Goal: Transaction & Acquisition: Purchase product/service

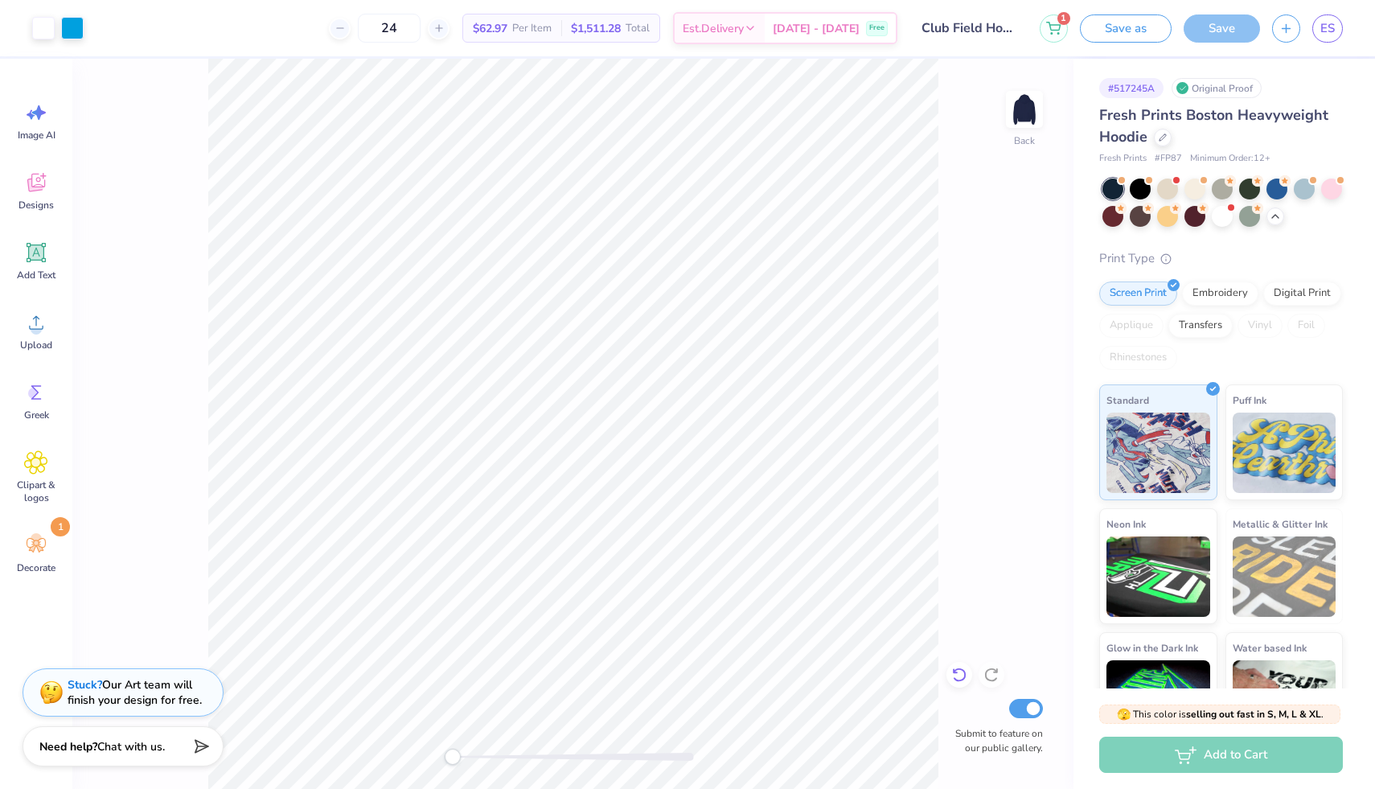
click at [962, 673] on icon at bounding box center [959, 675] width 16 height 16
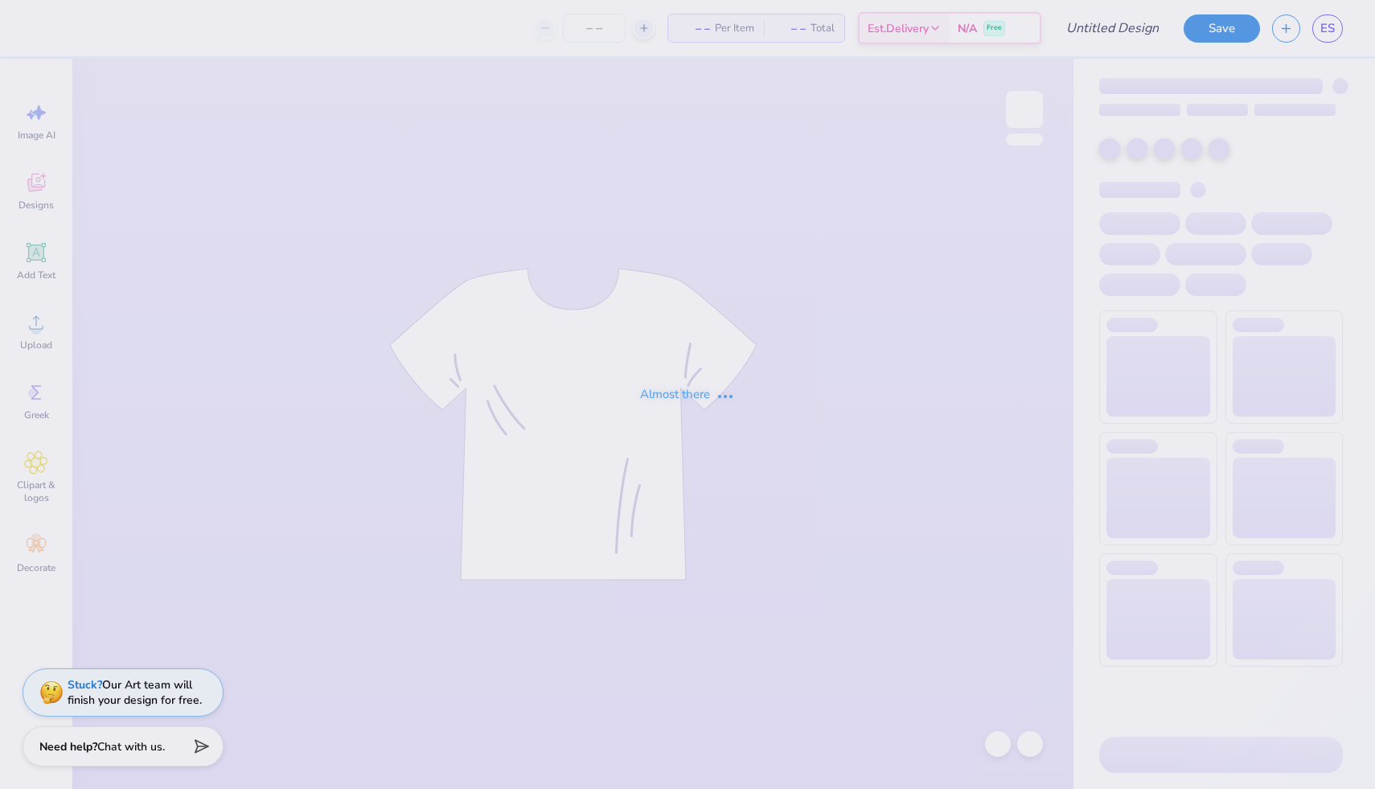
type input "Club Field Hockey"
type input "24"
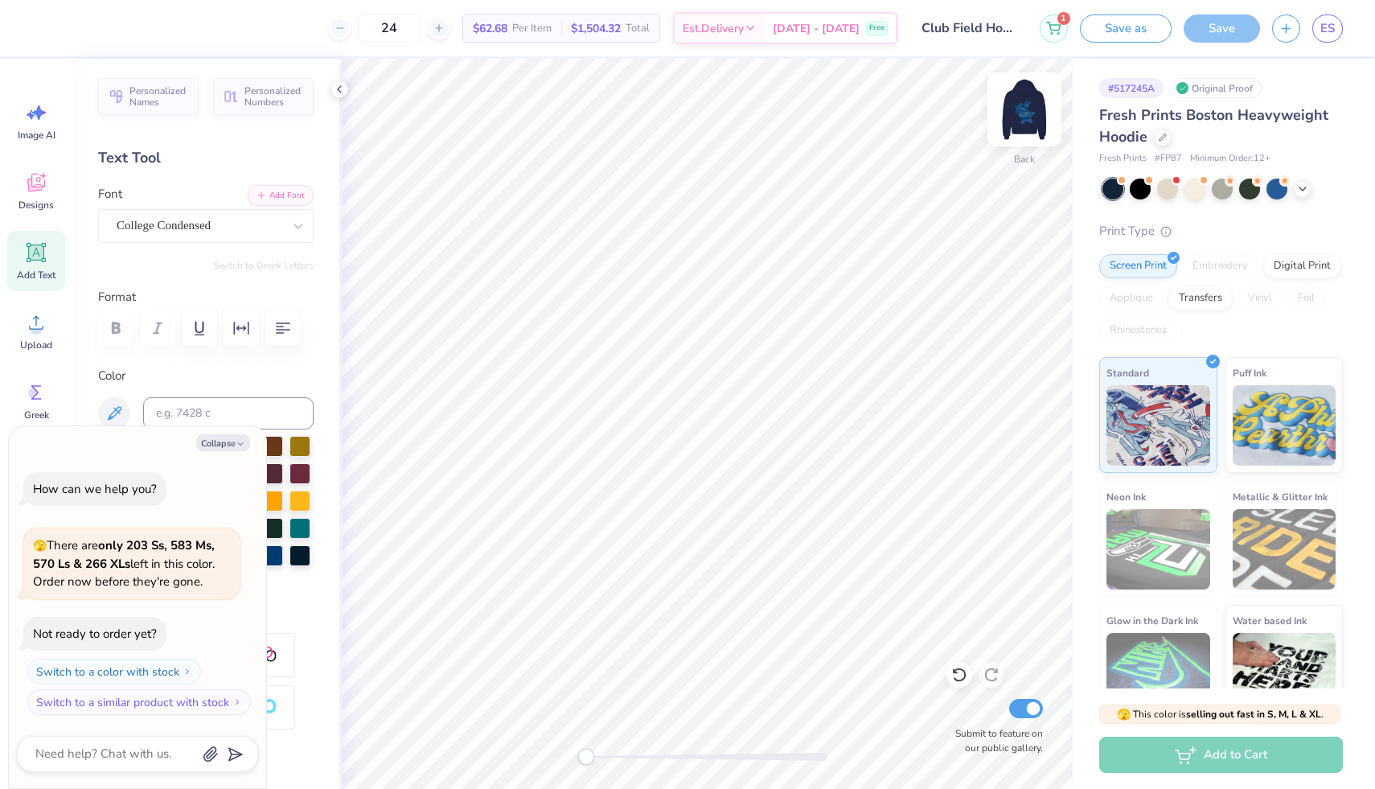
click at [1036, 113] on img at bounding box center [1024, 109] width 64 height 64
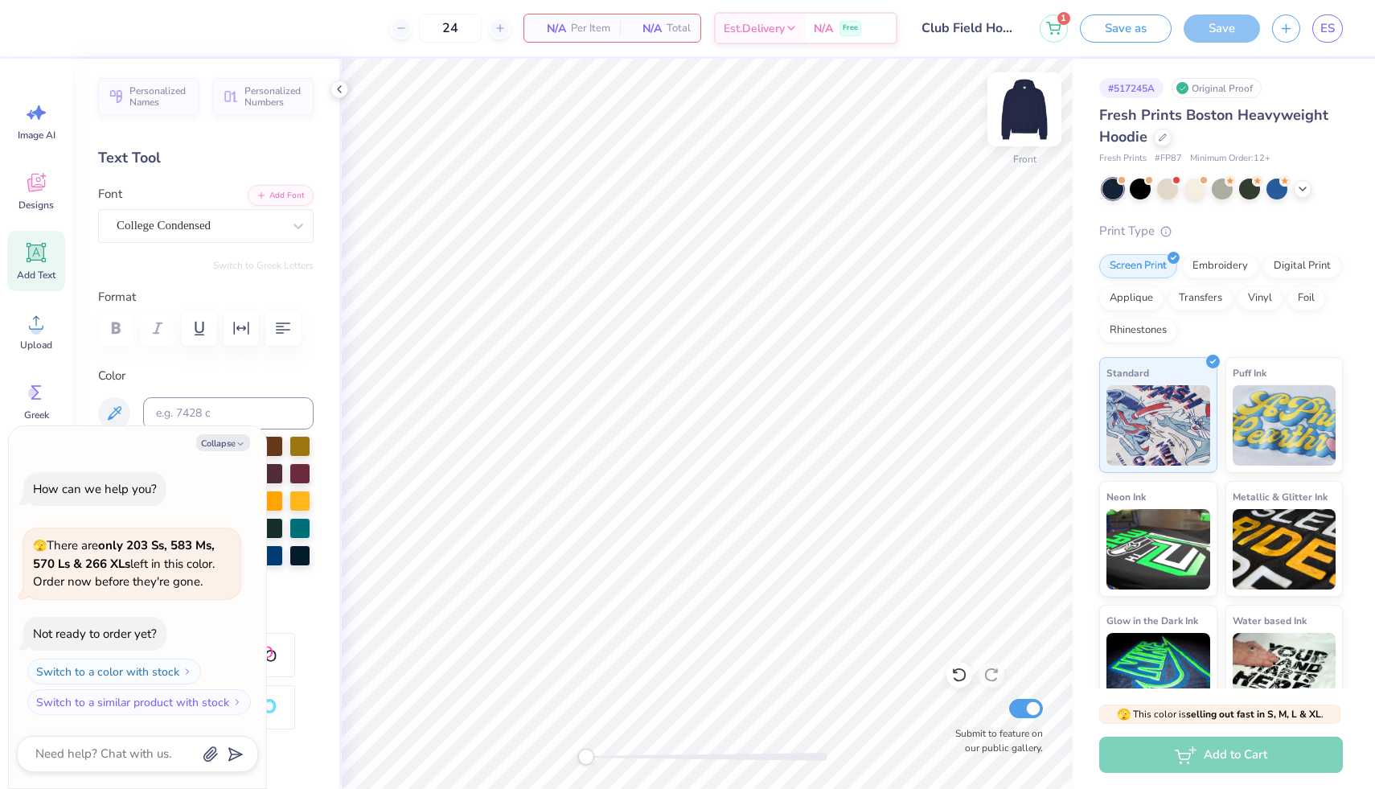
click at [1025, 106] on img at bounding box center [1024, 109] width 64 height 64
click at [337, 92] on icon at bounding box center [339, 89] width 13 height 13
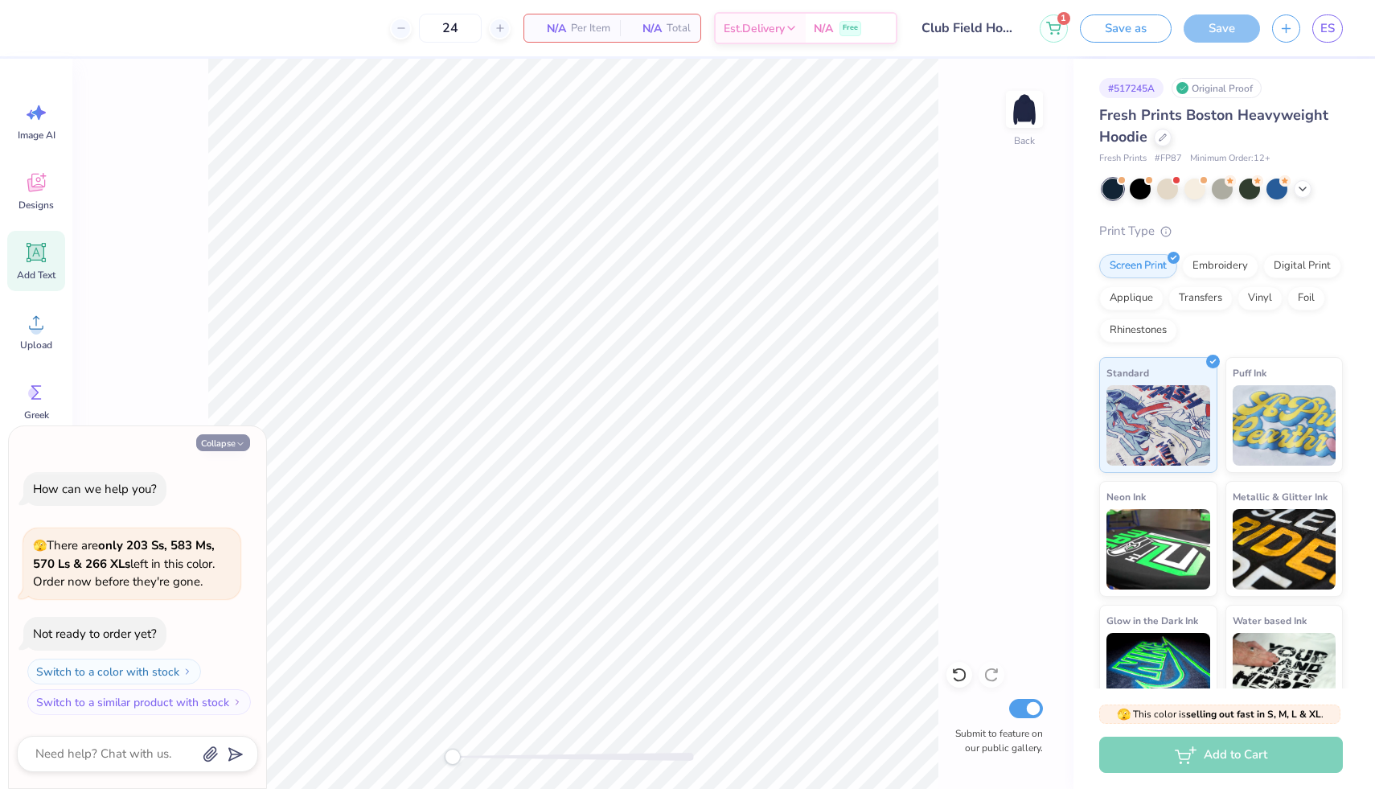
click at [215, 440] on button "Collapse" at bounding box center [223, 442] width 54 height 17
type textarea "x"
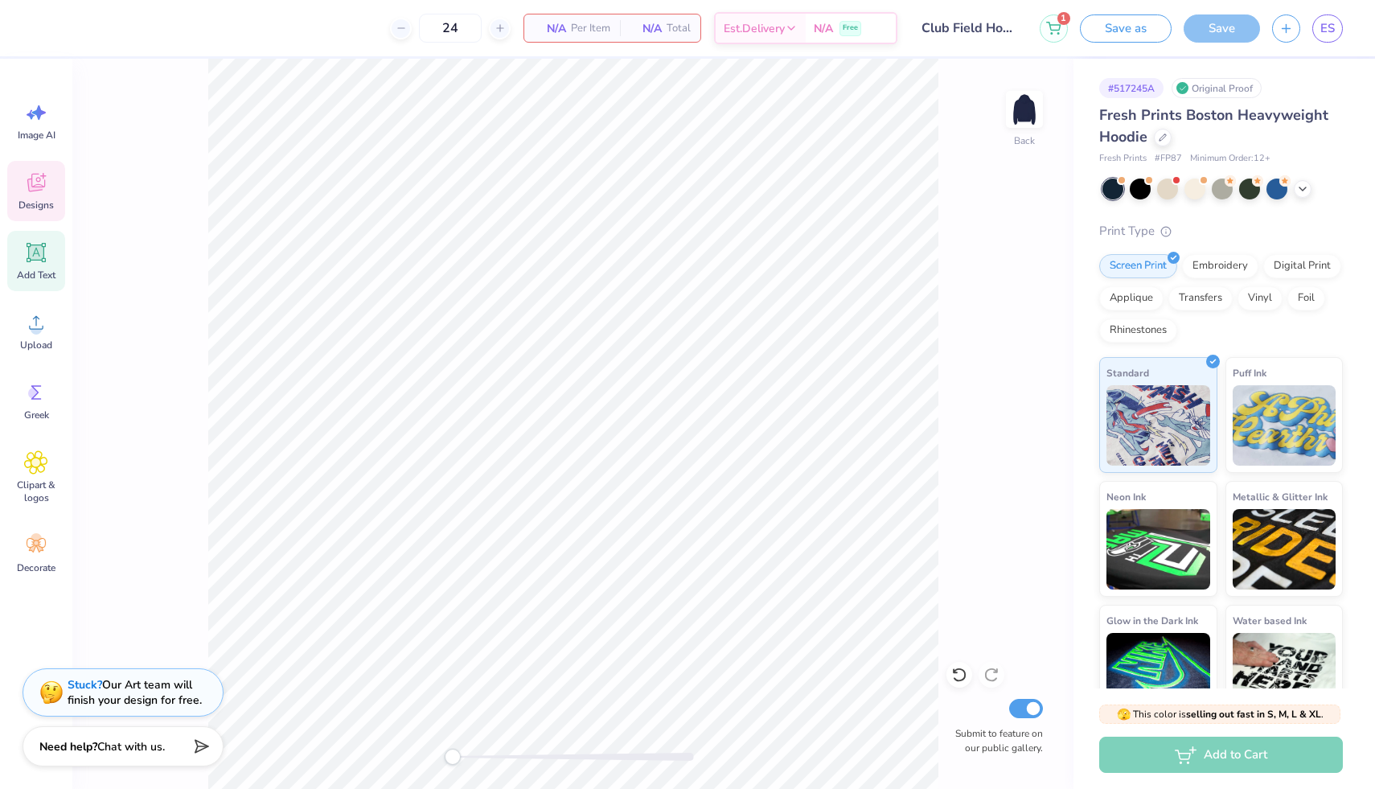
click at [24, 186] on icon at bounding box center [36, 182] width 24 height 24
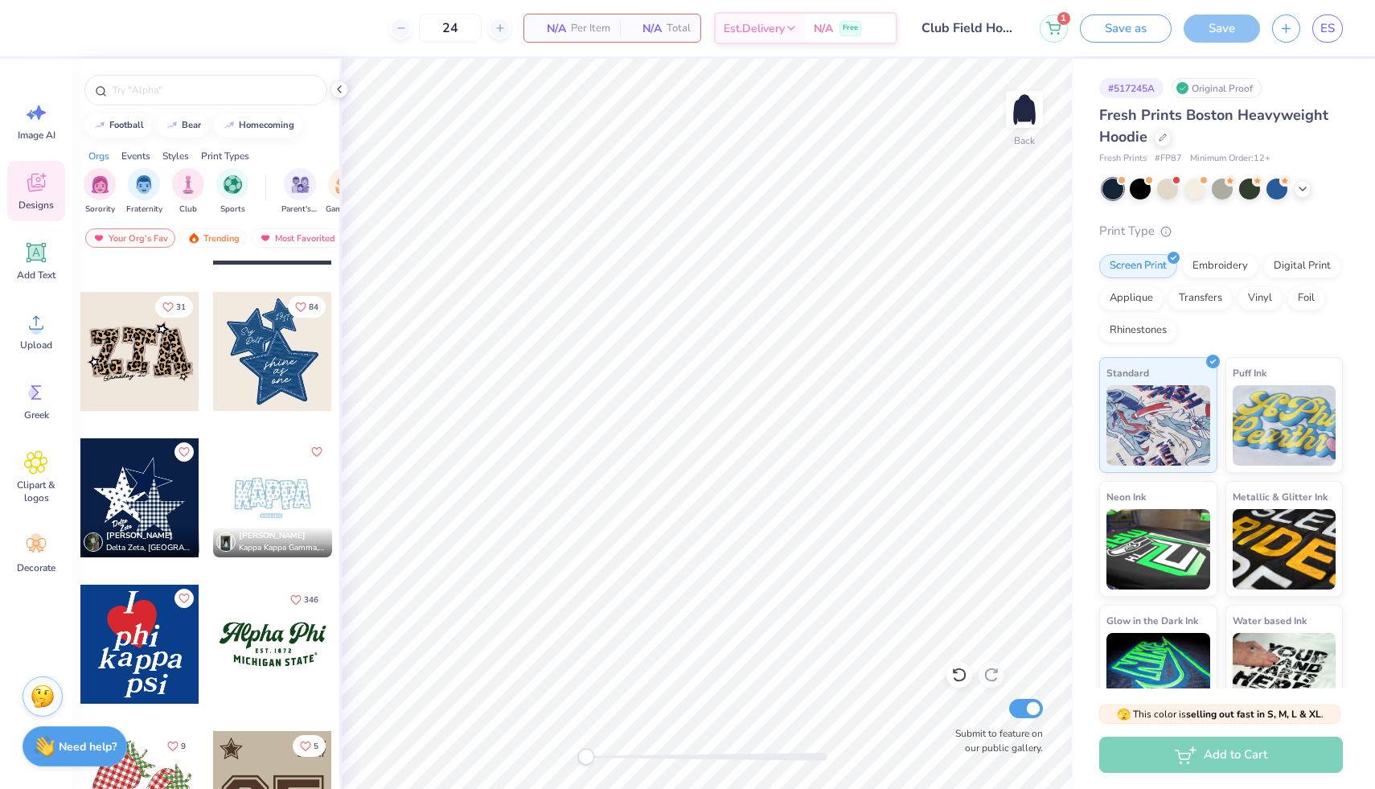
scroll to position [1269, 0]
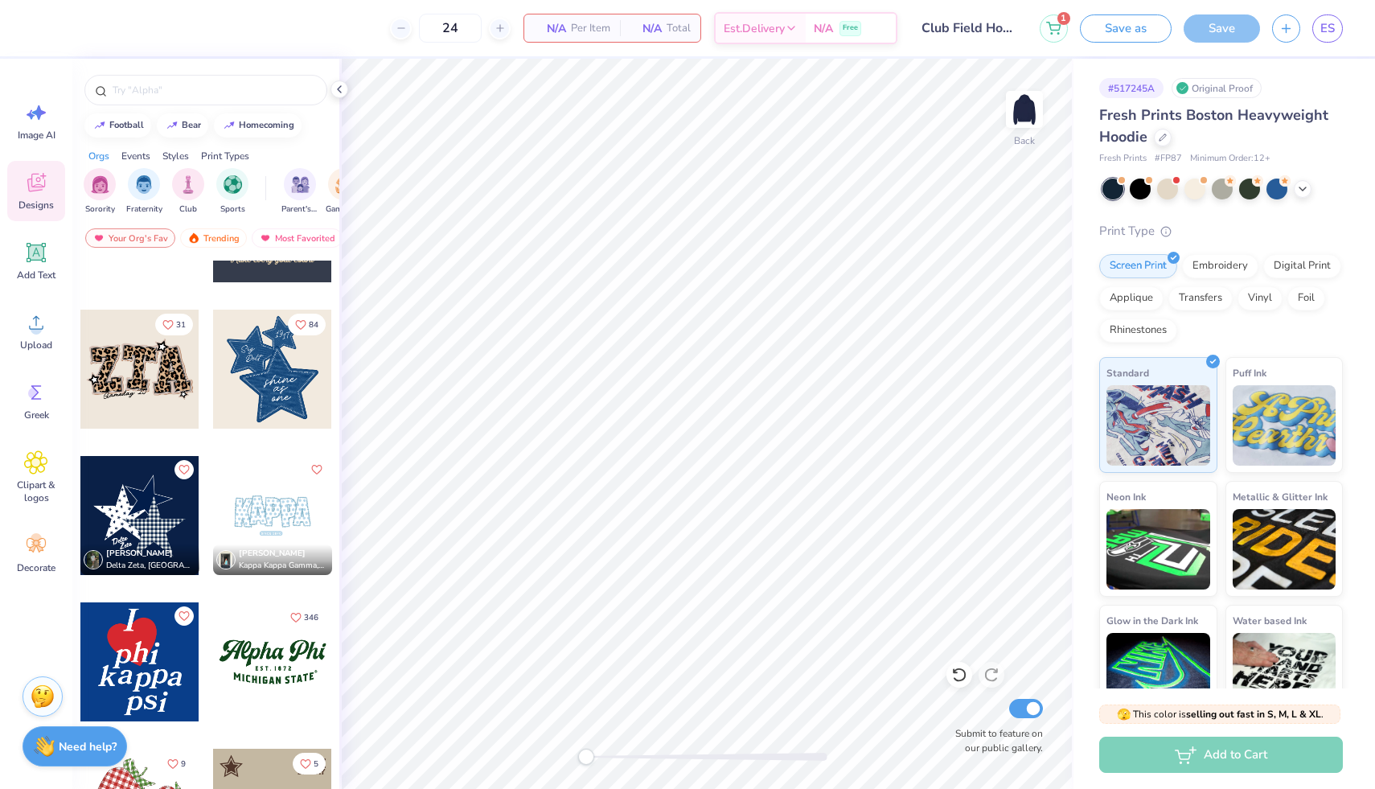
click at [271, 381] on div at bounding box center [272, 369] width 119 height 119
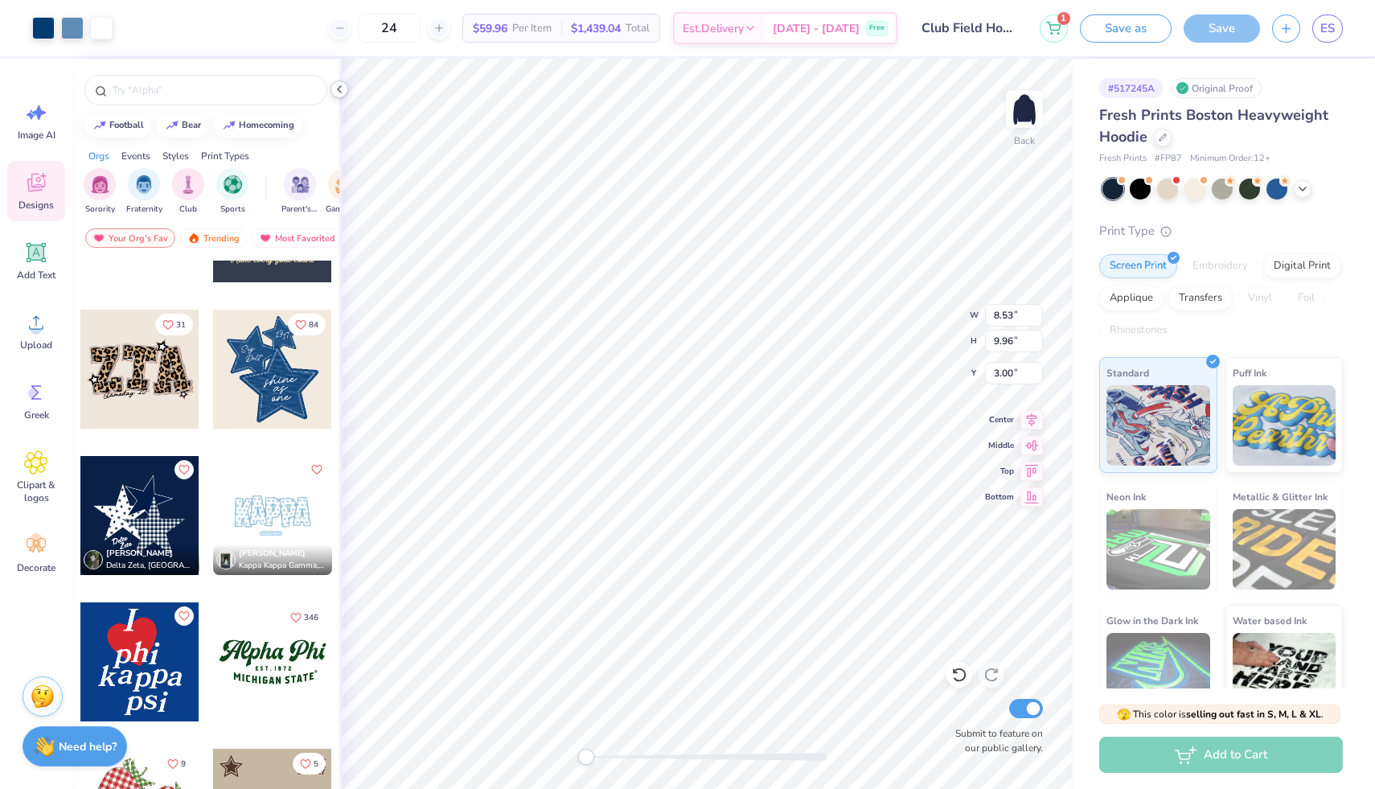
click at [338, 88] on polyline at bounding box center [339, 89] width 3 height 6
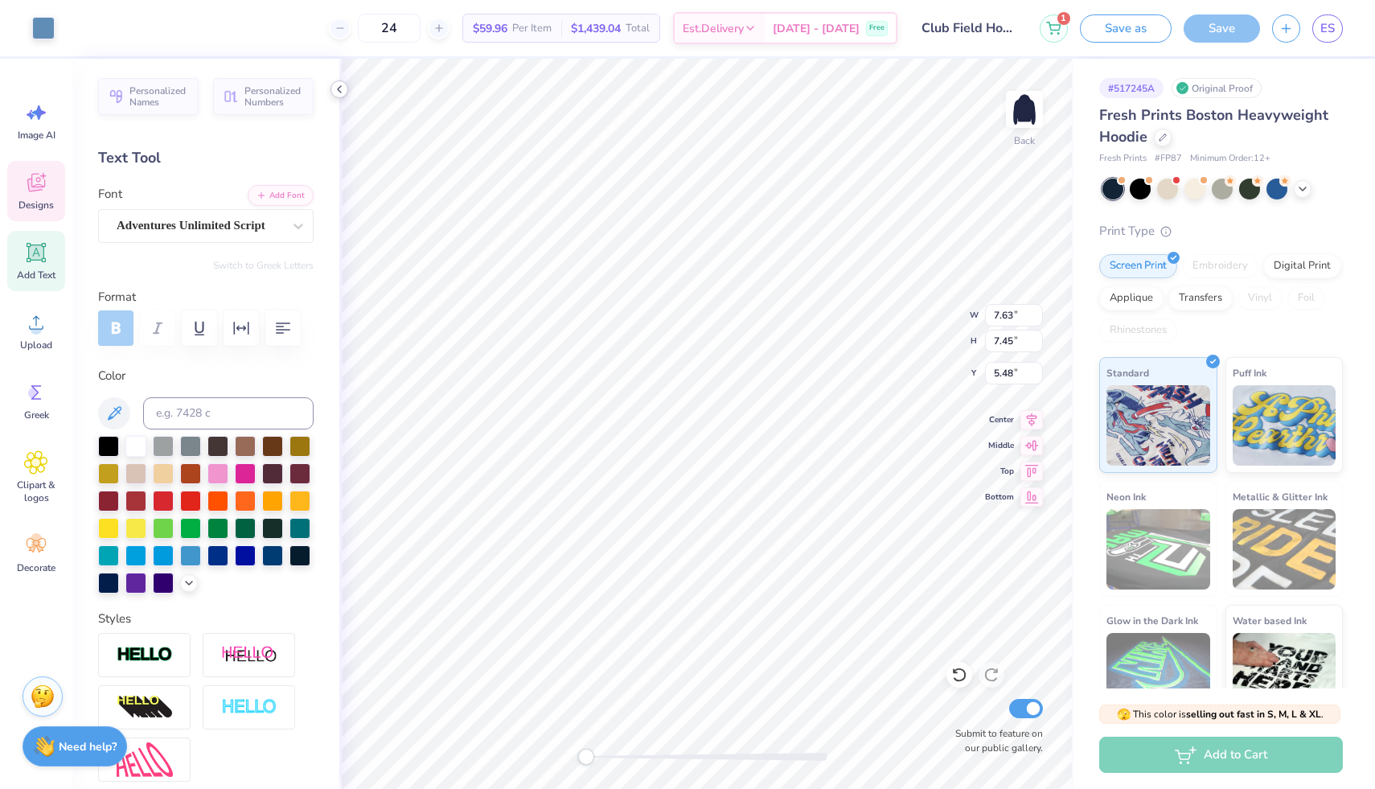
type input "7.63"
type input "7.45"
type input "5.48"
type input "1.71"
type input "0.74"
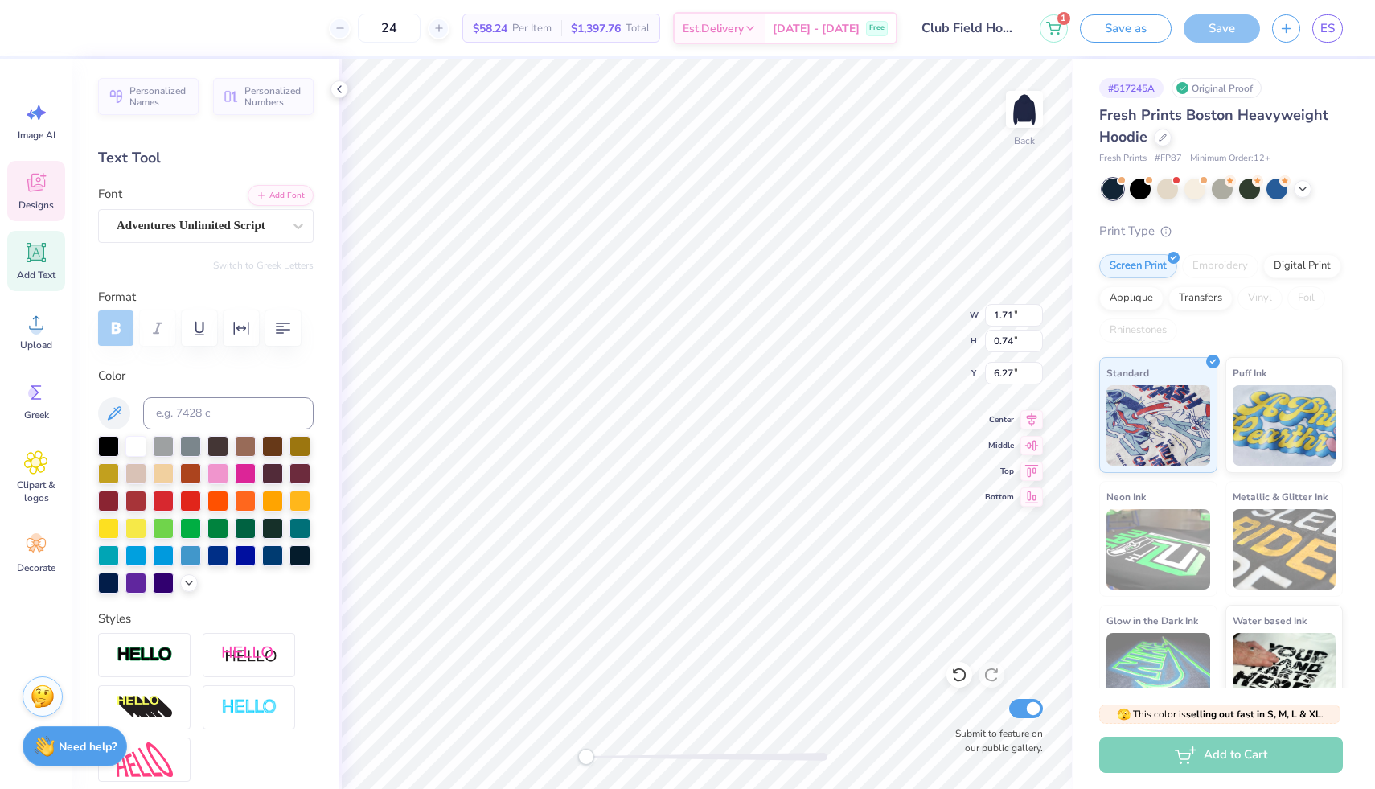
type input "6.27"
type textarea "C"
type textarea "club"
click at [136, 527] on div at bounding box center [135, 526] width 21 height 21
type input "5.26"
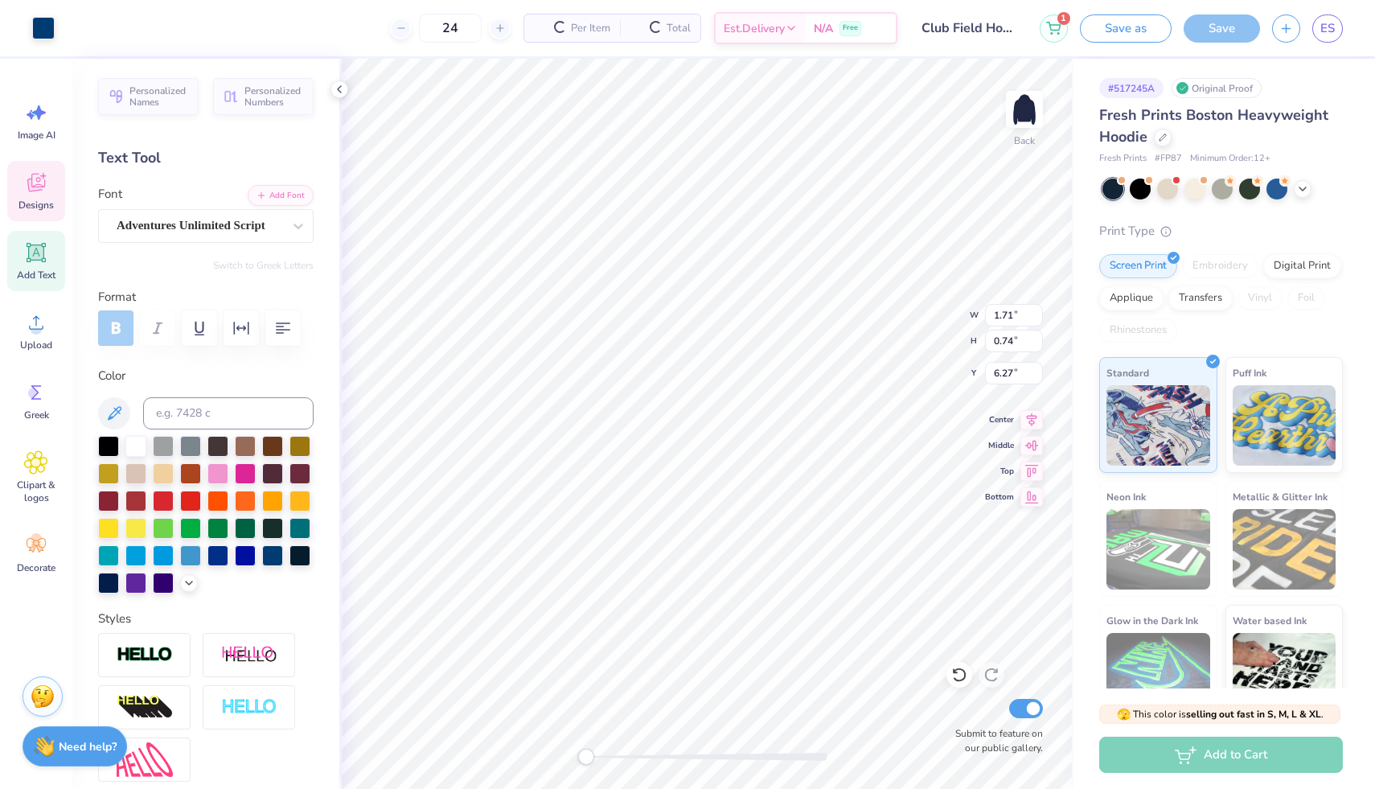
type input "5.33"
type input "3.45"
type input "1.37"
type input "0.68"
type input "6.27"
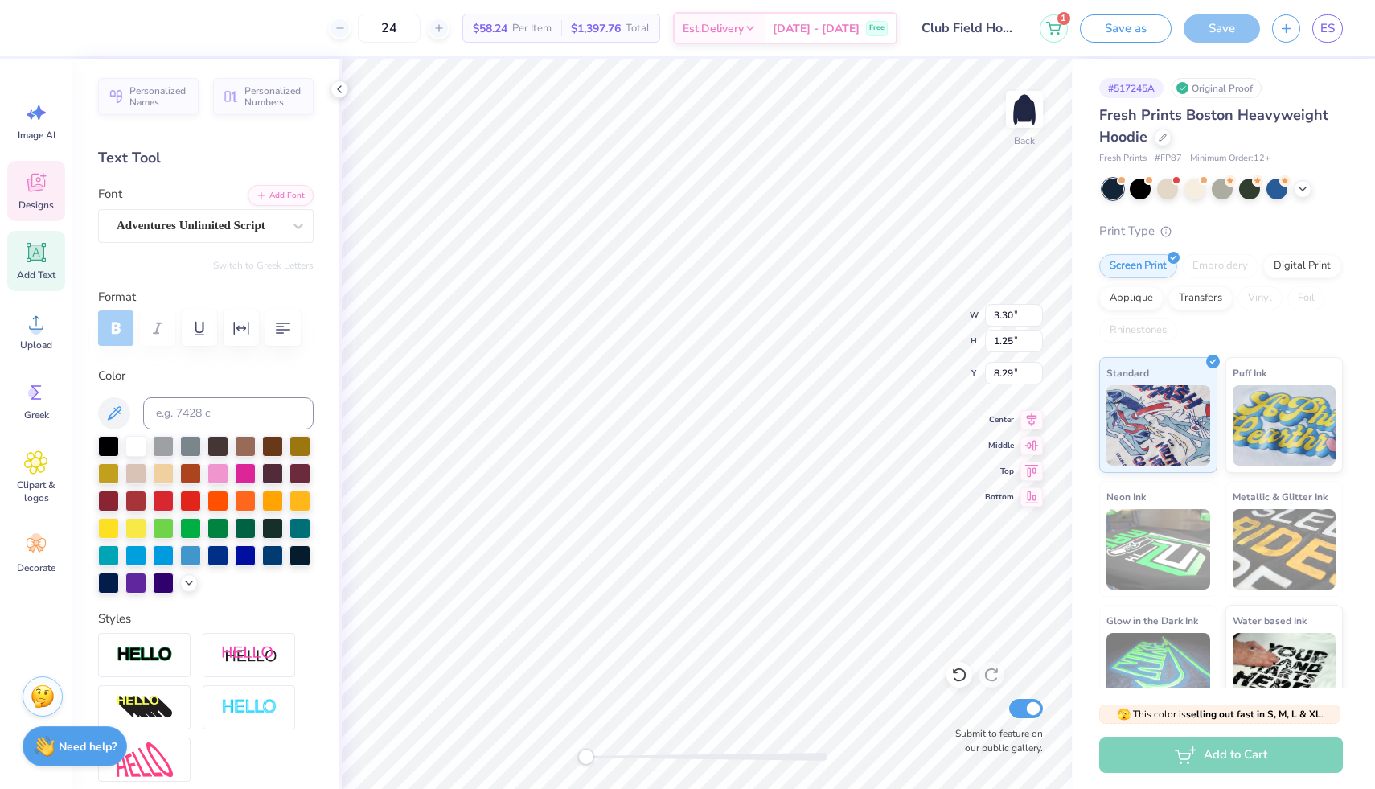
type textarea "field"
type textarea "hockey"
type textarea "412"
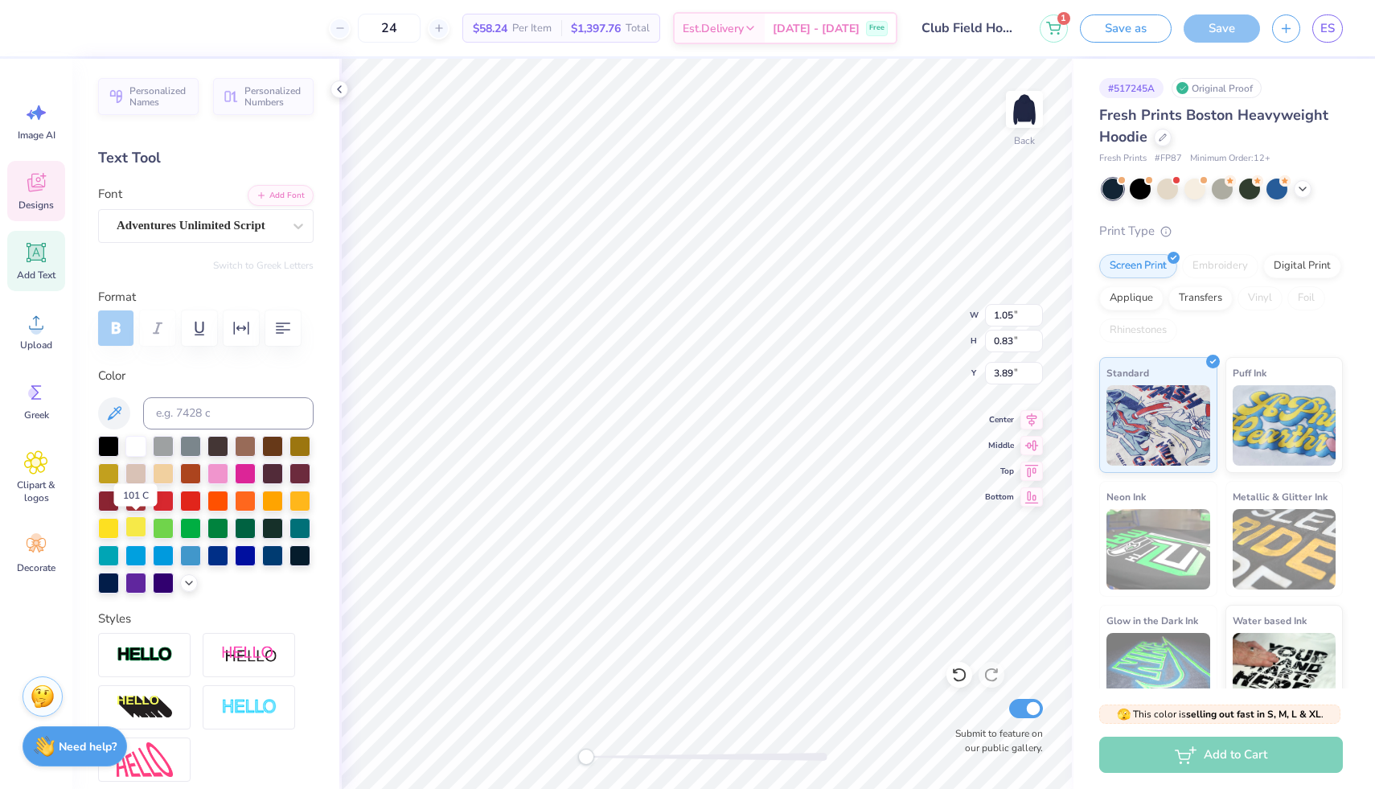
click at [133, 529] on div at bounding box center [135, 526] width 21 height 21
type input "2.63"
type input "1.57"
type input "8.07"
click at [137, 530] on div at bounding box center [135, 526] width 21 height 21
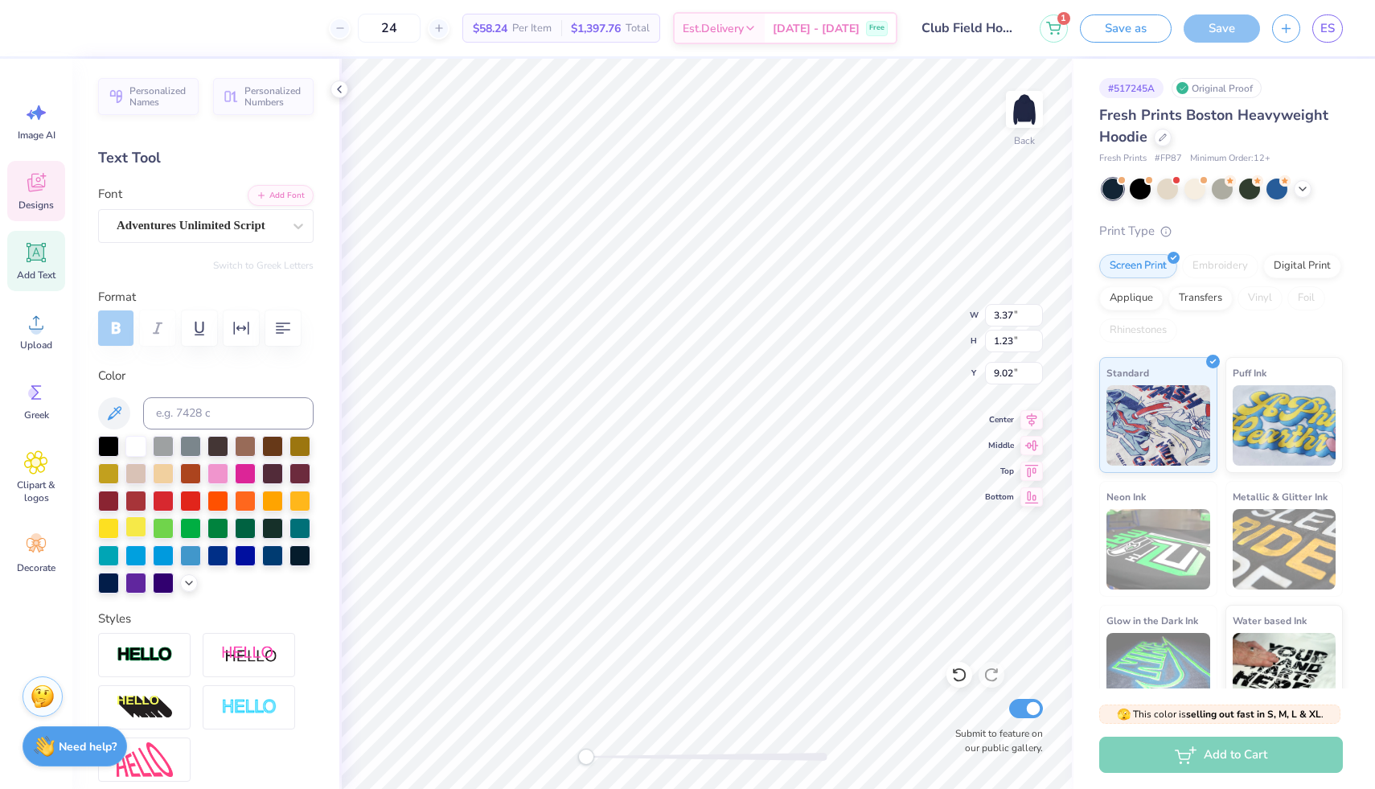
click at [129, 529] on div at bounding box center [135, 526] width 21 height 21
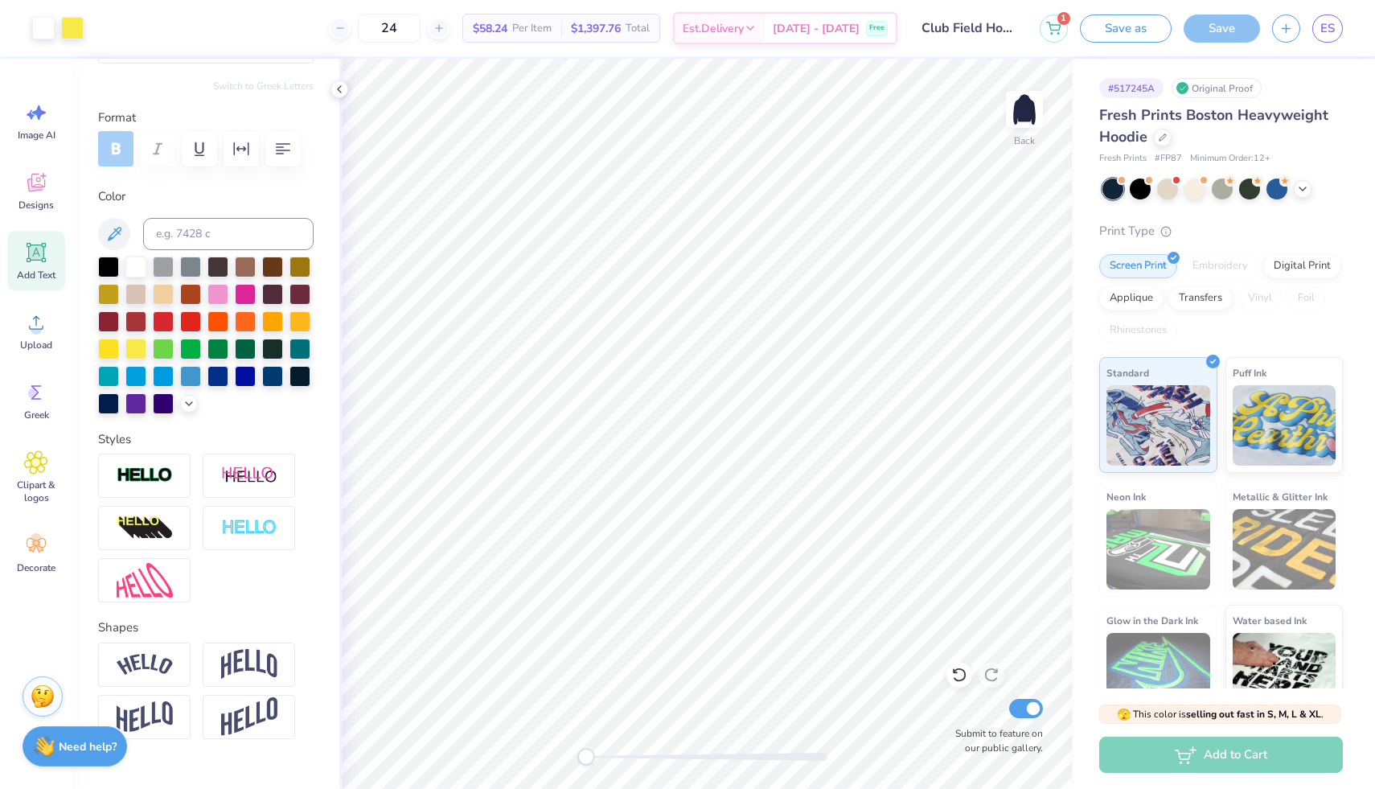
scroll to position [209, 0]
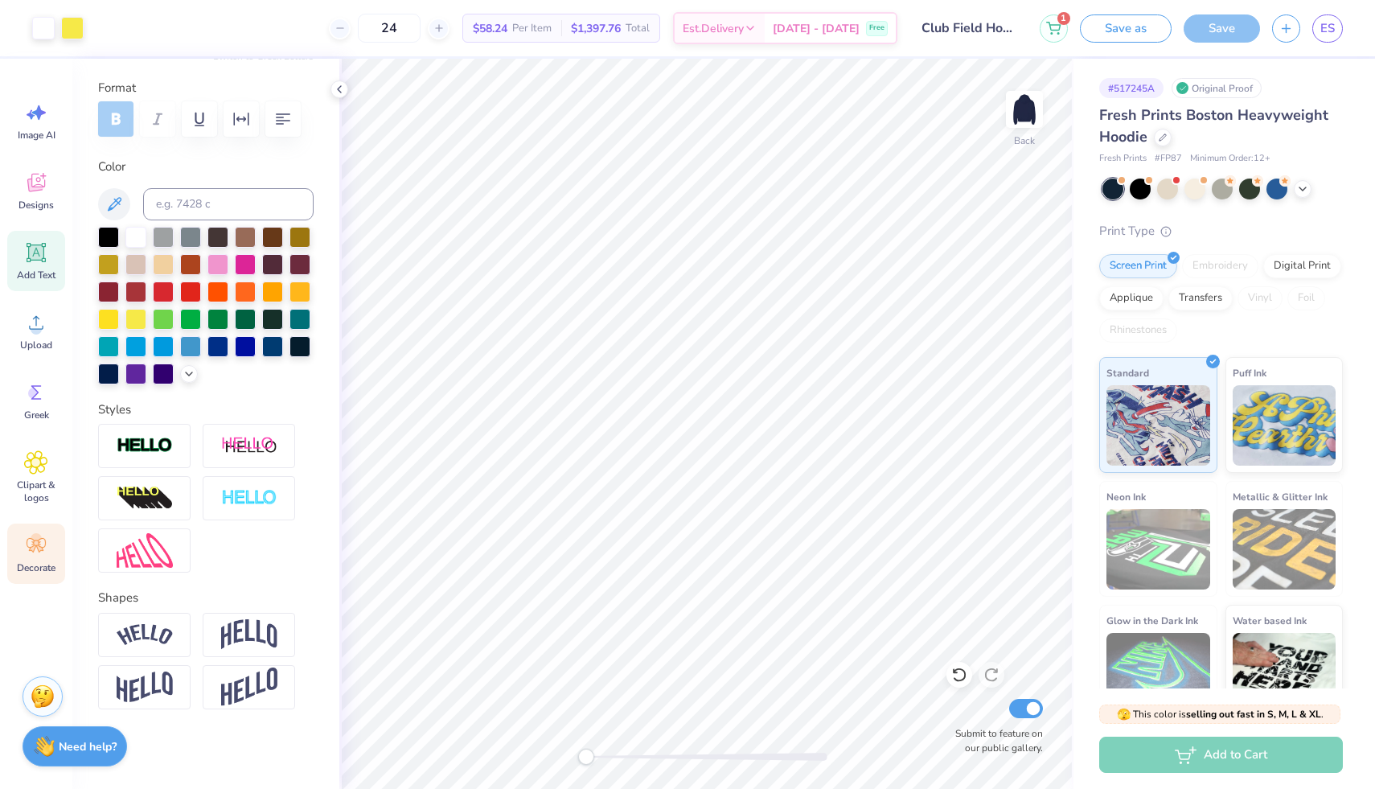
click at [44, 540] on icon at bounding box center [36, 545] width 24 height 24
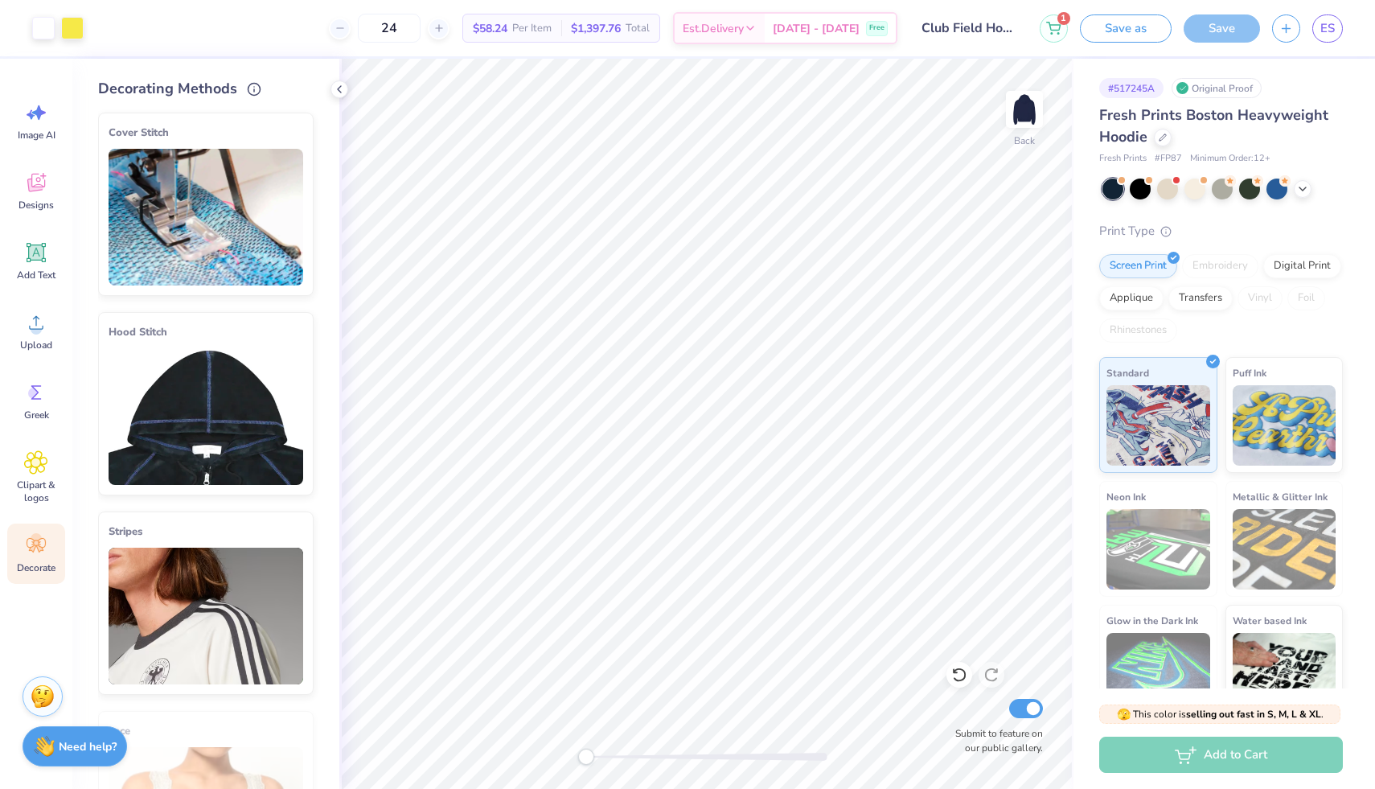
click at [174, 412] on img at bounding box center [206, 416] width 195 height 137
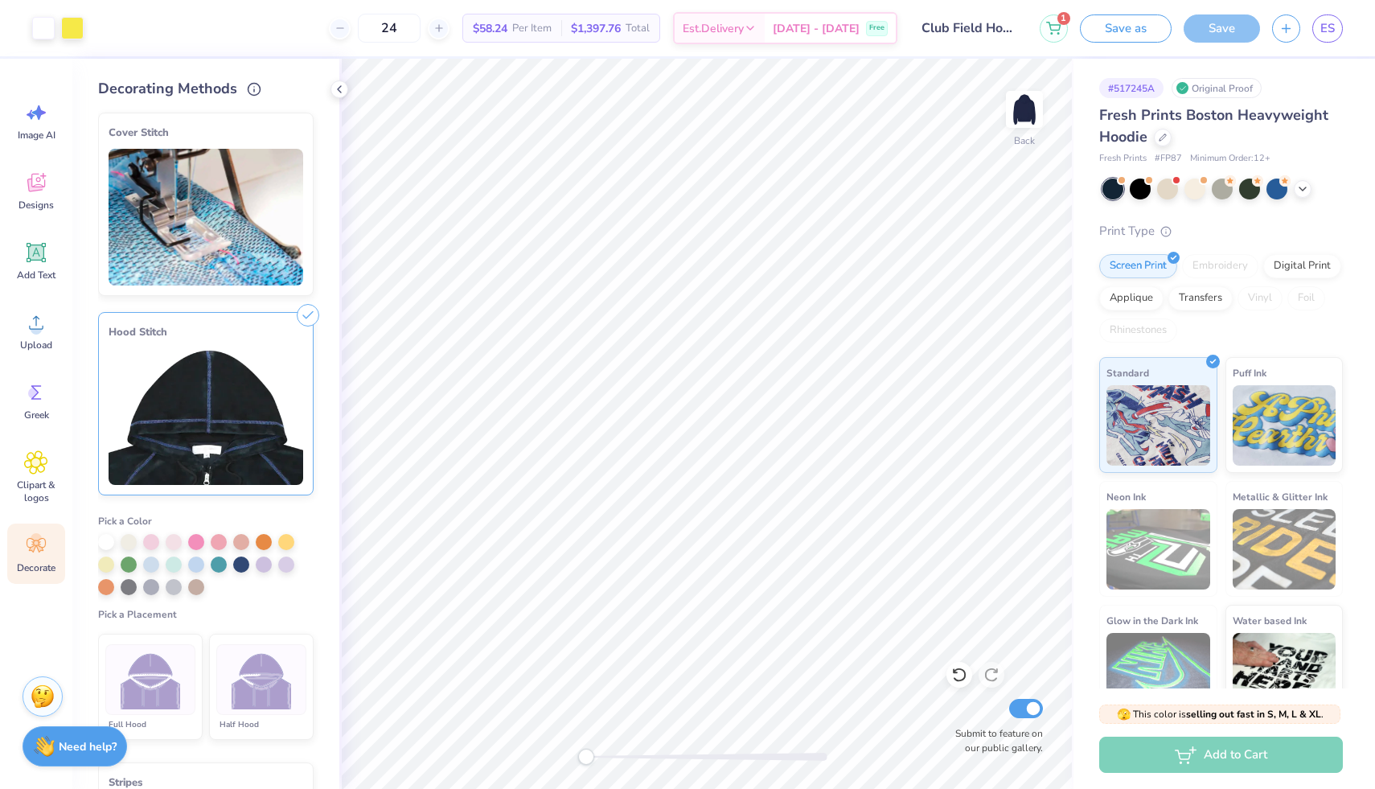
click at [256, 679] on img at bounding box center [262, 680] width 60 height 60
click at [285, 540] on div at bounding box center [286, 540] width 16 height 16
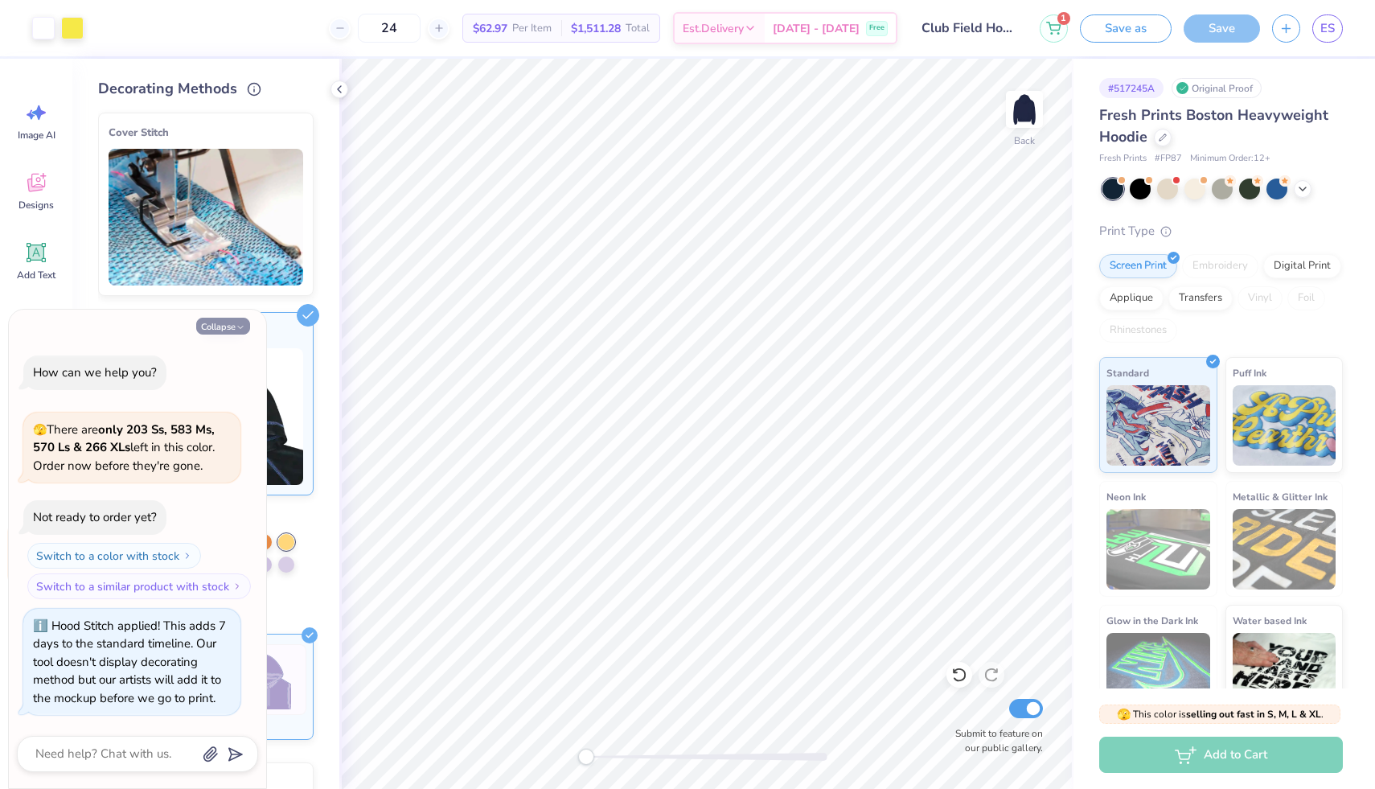
click at [242, 329] on icon "button" at bounding box center [241, 327] width 10 height 10
type textarea "x"
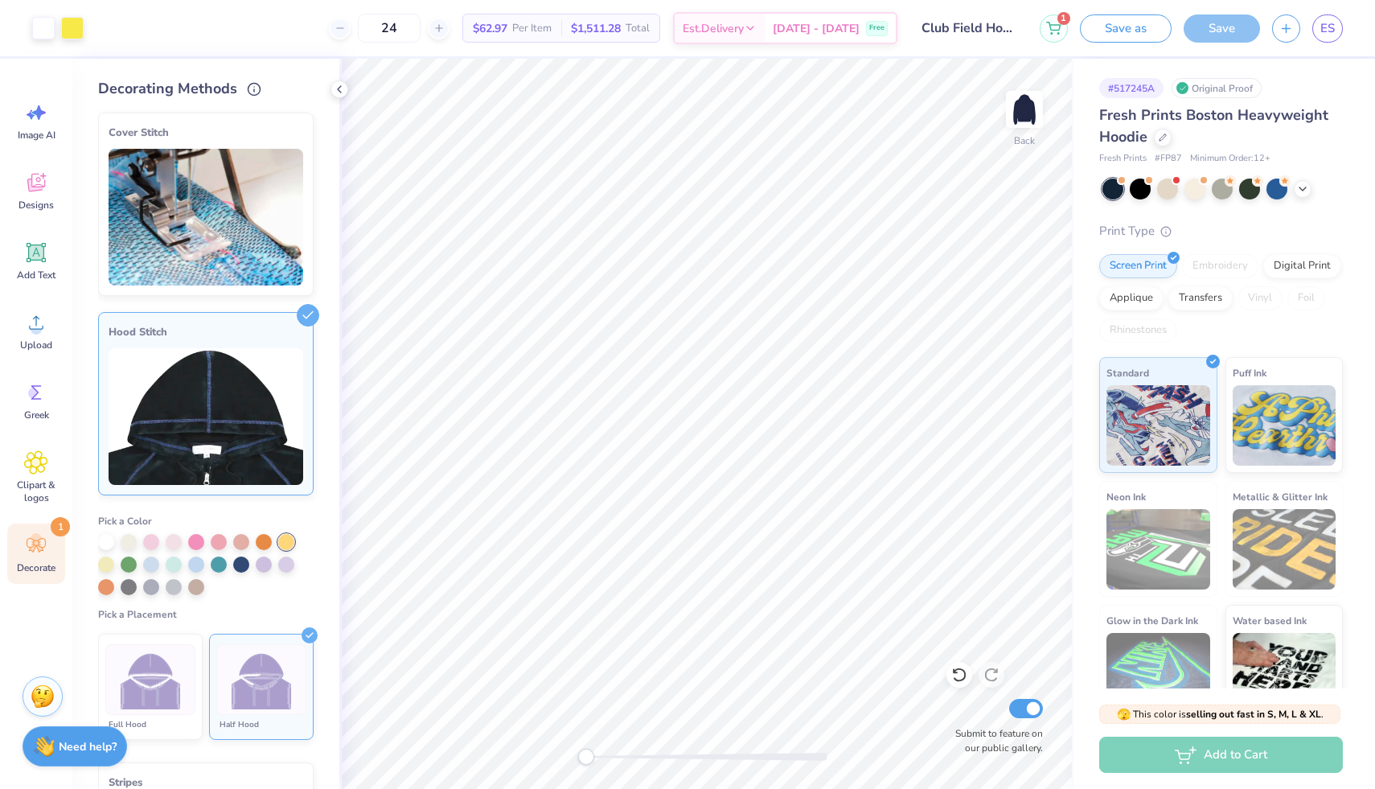
click at [1222, 769] on div "Add to Cart" at bounding box center [1221, 755] width 244 height 36
click at [1222, 768] on div "Add to Cart" at bounding box center [1221, 755] width 244 height 36
click at [1212, 758] on div "Add to Cart" at bounding box center [1221, 755] width 244 height 36
click at [1139, 30] on button "Save as" at bounding box center [1126, 26] width 92 height 28
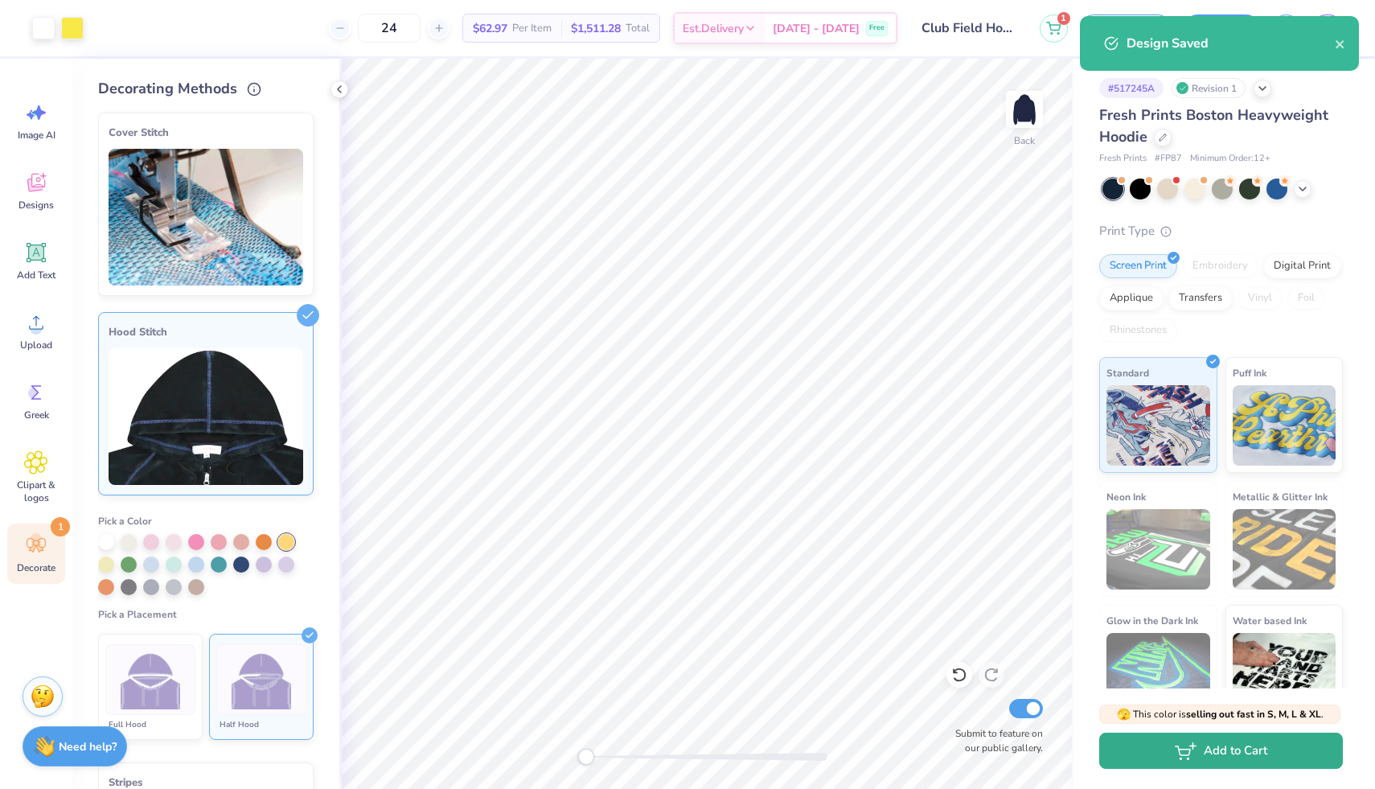
click at [1188, 761] on button "Add to Cart" at bounding box center [1221, 750] width 244 height 36
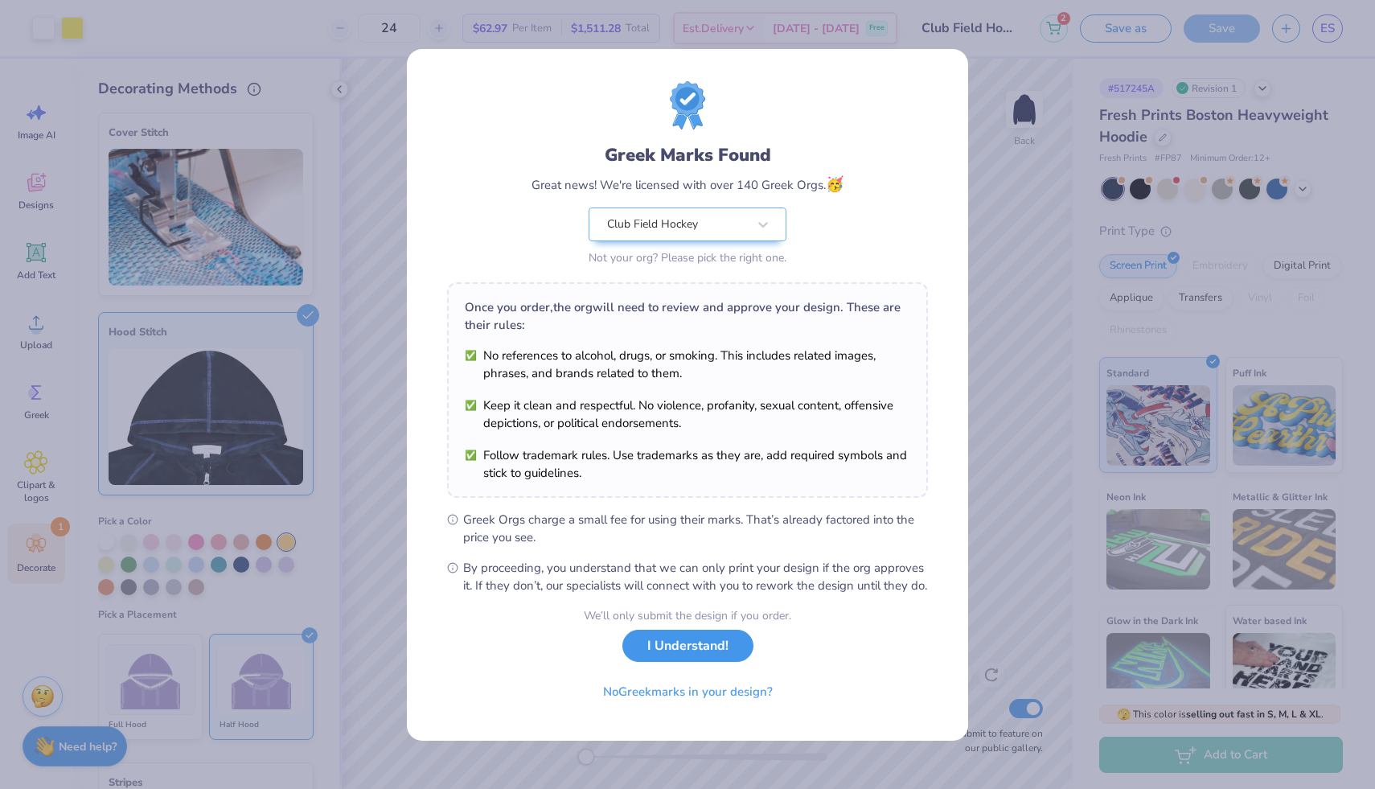
click at [717, 659] on button "I Understand!" at bounding box center [687, 646] width 131 height 33
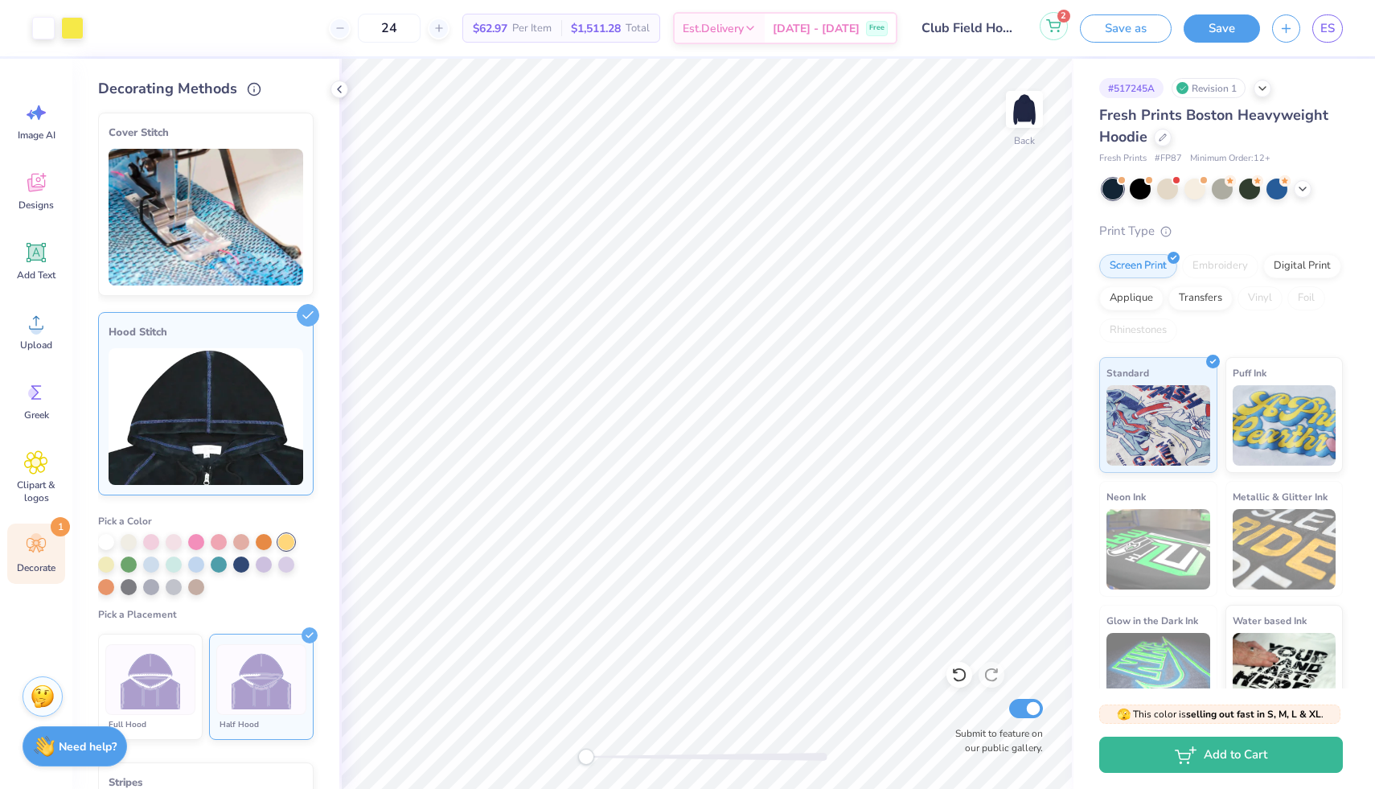
click at [1047, 29] on icon at bounding box center [1053, 25] width 14 height 13
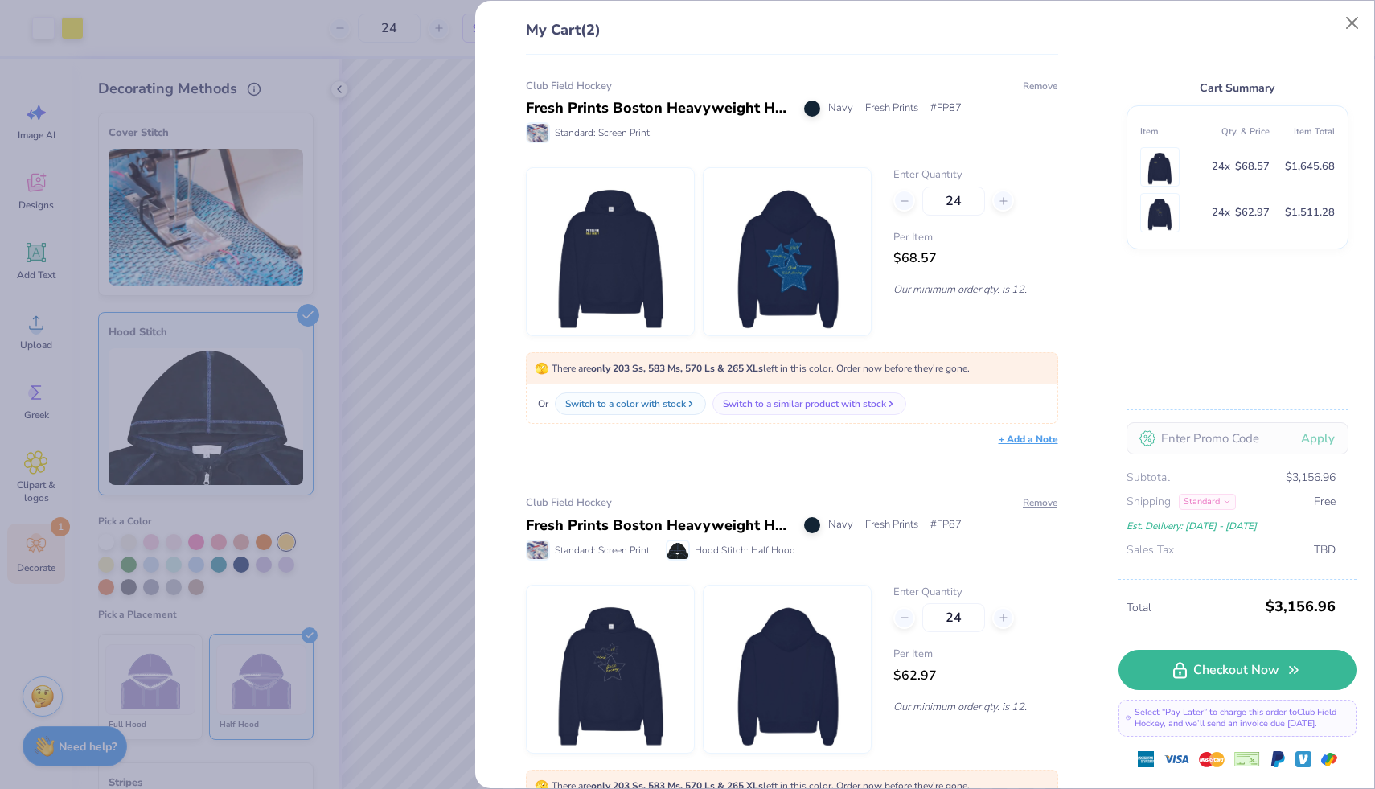
click at [1032, 85] on button "Remove" at bounding box center [1040, 86] width 36 height 14
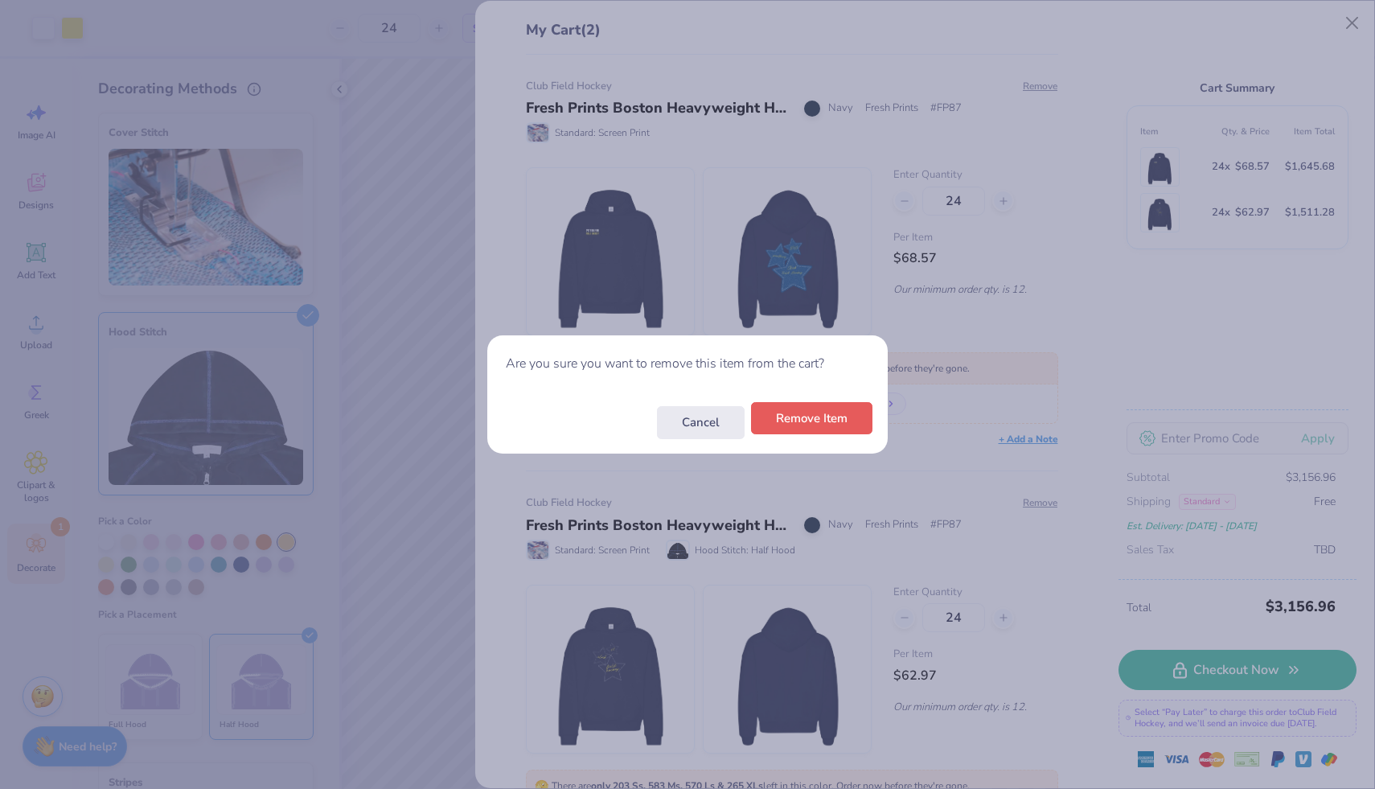
click at [810, 418] on button "Remove Item" at bounding box center [811, 418] width 121 height 33
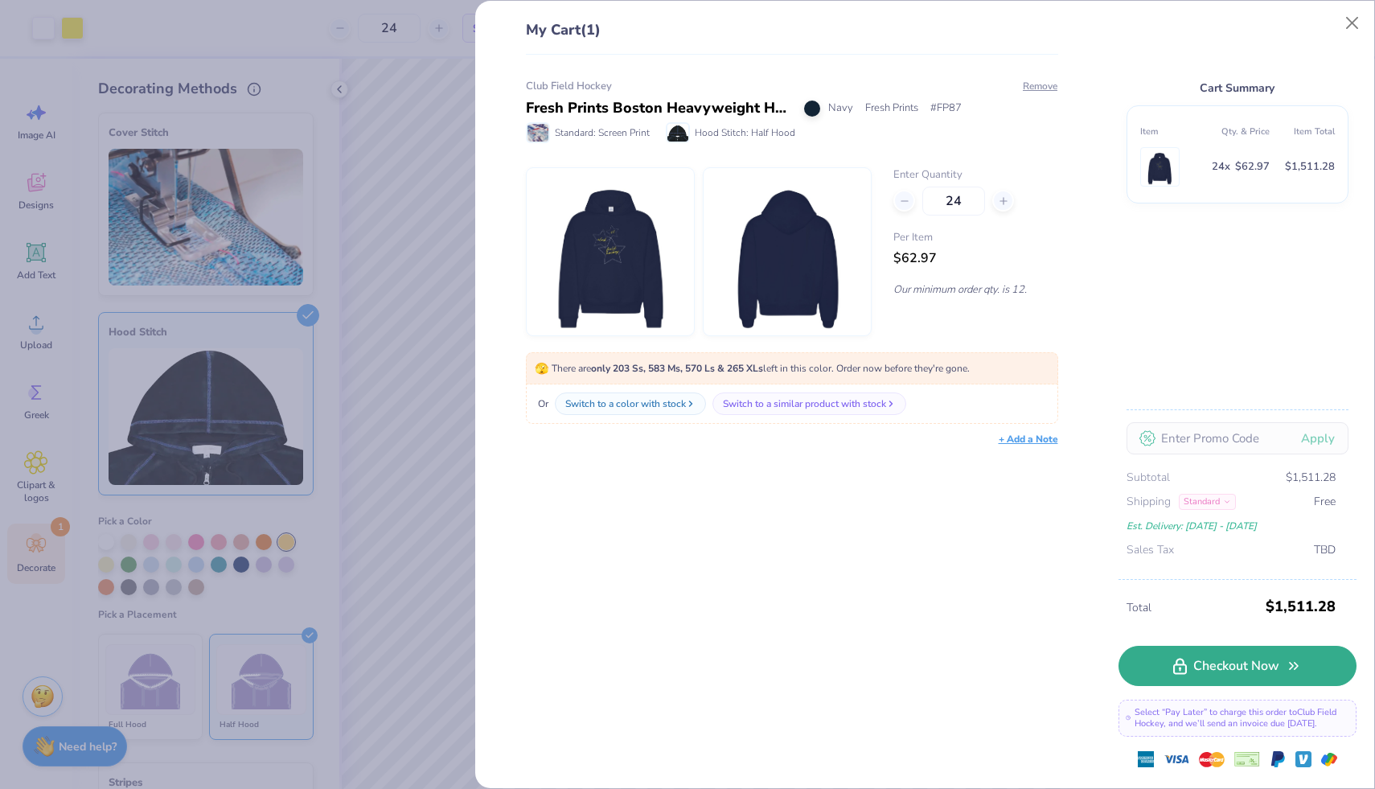
click at [1217, 667] on link "Checkout Now" at bounding box center [1237, 666] width 238 height 40
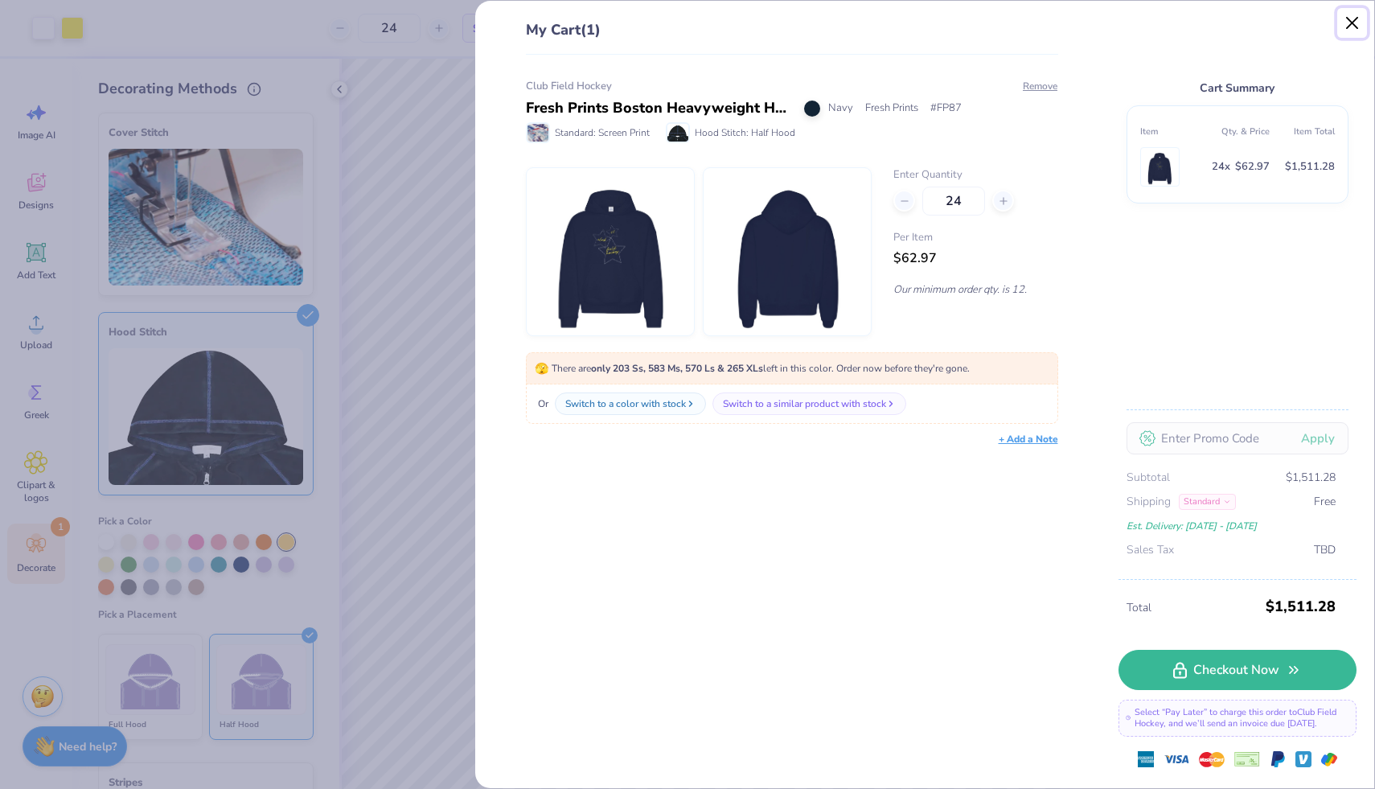
click at [1348, 16] on button "Close" at bounding box center [1352, 23] width 31 height 31
